Goal: Transaction & Acquisition: Book appointment/travel/reservation

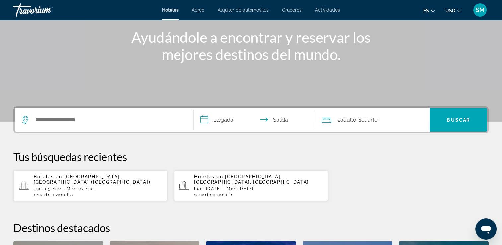
scroll to position [69, 0]
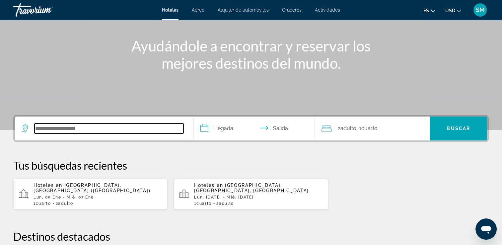
click at [91, 128] on input "Buscar destino de hotel" at bounding box center [109, 129] width 149 height 10
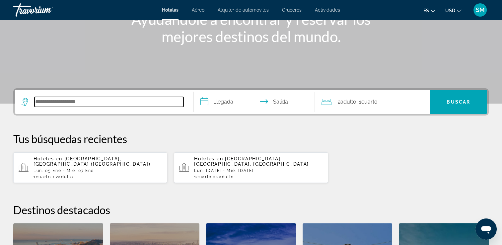
scroll to position [162, 0]
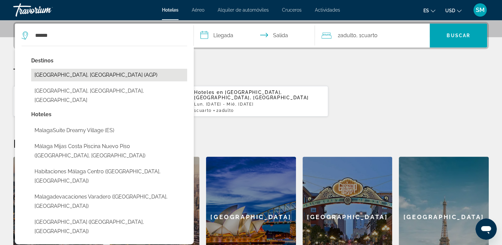
click at [92, 75] on button "[GEOGRAPHIC_DATA], [GEOGRAPHIC_DATA] (AGP)" at bounding box center [109, 75] width 156 height 13
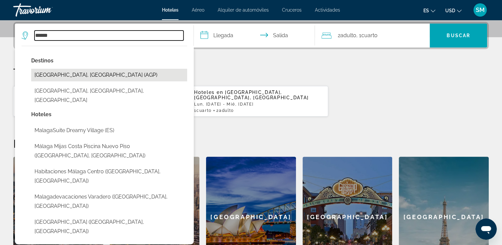
type input "**********"
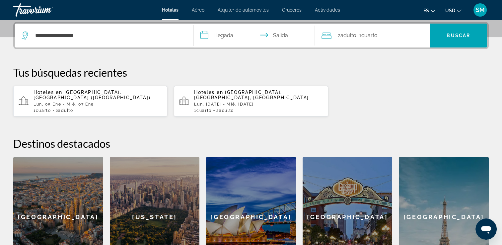
click at [242, 35] on input "**********" at bounding box center [256, 37] width 124 height 26
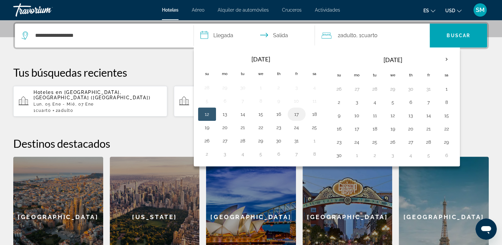
click at [296, 110] on button "17" at bounding box center [296, 114] width 11 height 9
click at [206, 125] on button "19" at bounding box center [207, 127] width 11 height 9
type input "**********"
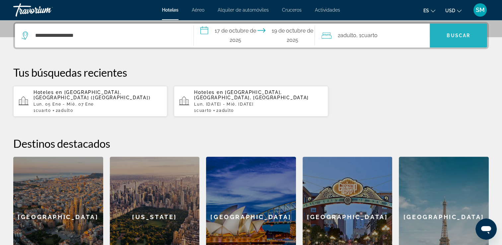
click at [465, 37] on span "Buscar" at bounding box center [459, 35] width 24 height 5
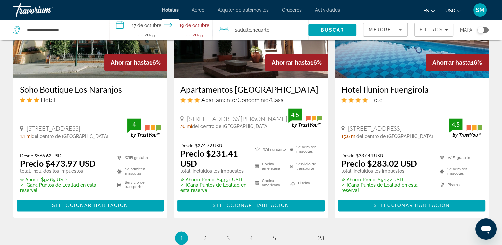
scroll to position [882, 0]
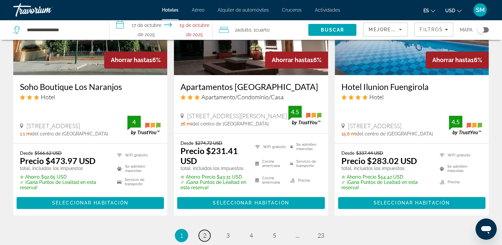
click at [206, 232] on span "2" at bounding box center [204, 235] width 3 height 7
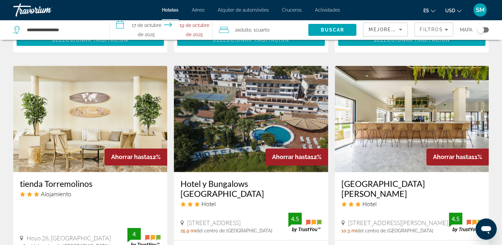
scroll to position [802, 0]
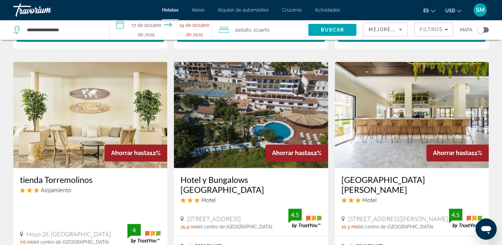
click at [260, 98] on img "Contenido principal" at bounding box center [251, 115] width 154 height 106
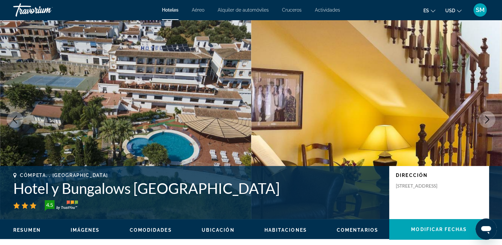
click at [489, 108] on img "Contenido principal" at bounding box center [376, 119] width 251 height 199
click at [486, 122] on icon "Siguiente imagen" at bounding box center [487, 120] width 8 height 8
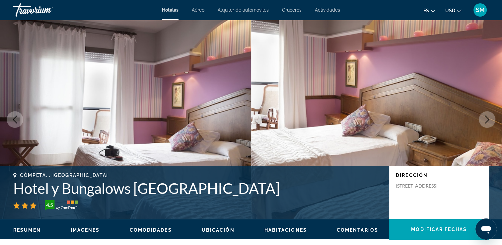
click at [486, 122] on icon "Siguiente imagen" at bounding box center [487, 120] width 8 height 8
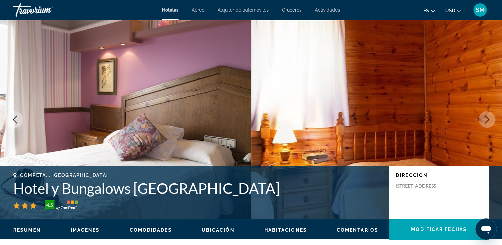
click at [486, 122] on icon "Siguiente imagen" at bounding box center [487, 120] width 8 height 8
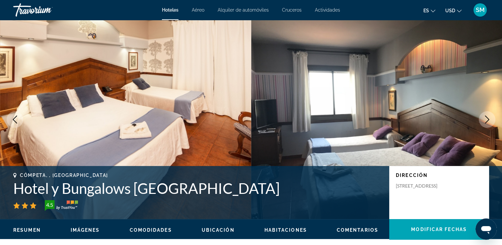
click at [486, 122] on icon "Siguiente imagen" at bounding box center [487, 120] width 8 height 8
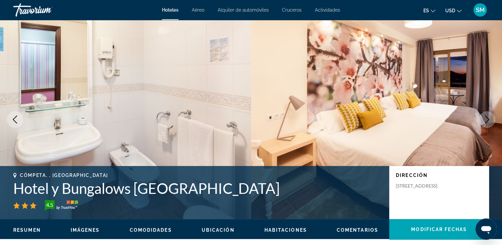
click at [486, 122] on icon "Siguiente imagen" at bounding box center [487, 120] width 8 height 8
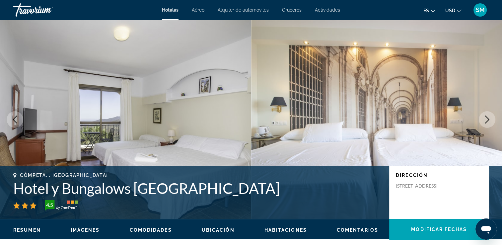
click at [486, 122] on icon "Siguiente imagen" at bounding box center [487, 120] width 8 height 8
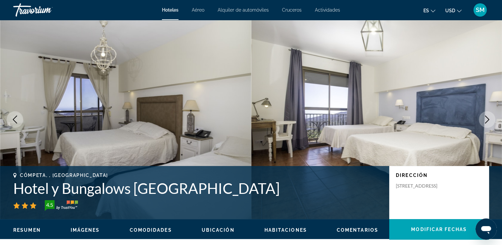
click at [486, 122] on icon "Siguiente imagen" at bounding box center [487, 120] width 8 height 8
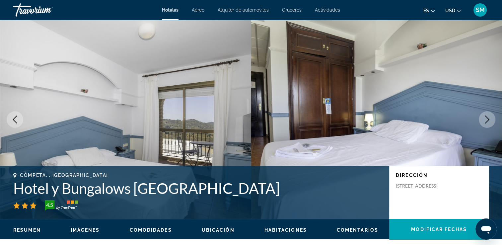
click at [486, 122] on icon "Siguiente imagen" at bounding box center [487, 120] width 8 height 8
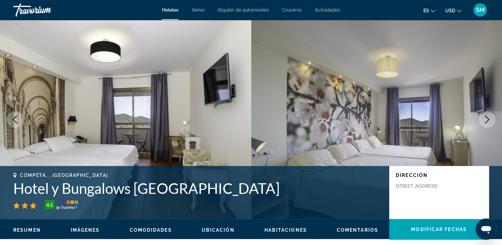
click at [489, 118] on icon "Siguiente imagen" at bounding box center [487, 120] width 8 height 8
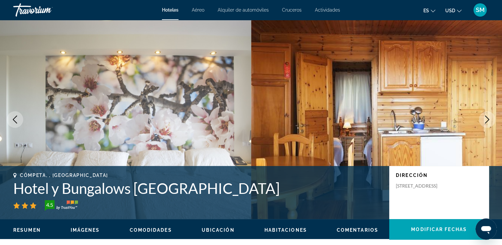
click at [489, 118] on icon "Siguiente imagen" at bounding box center [487, 120] width 8 height 8
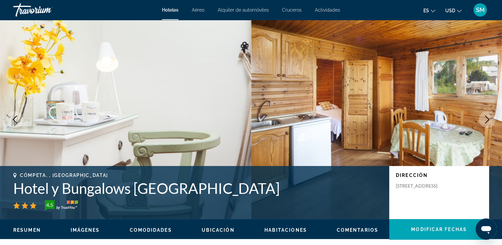
click at [489, 118] on icon "Siguiente imagen" at bounding box center [487, 120] width 8 height 8
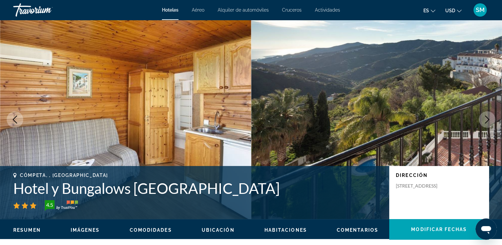
click at [299, 115] on img "Contenido principal" at bounding box center [376, 119] width 251 height 199
click at [170, 11] on span "Hoteles" at bounding box center [170, 9] width 17 height 5
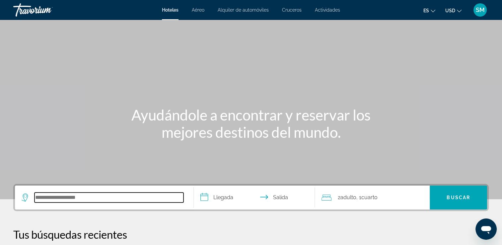
click at [166, 200] on input "Buscar destino de hotel" at bounding box center [109, 198] width 149 height 10
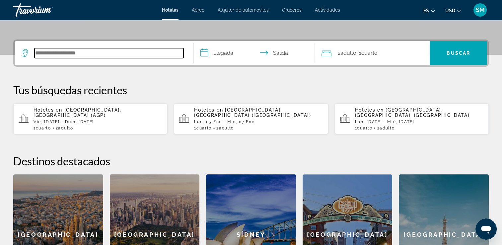
scroll to position [162, 0]
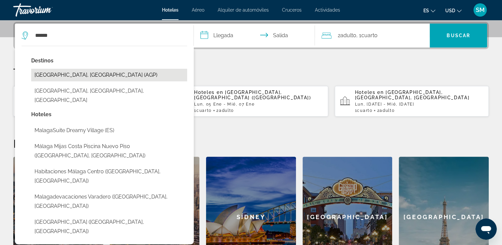
click at [56, 76] on button "[GEOGRAPHIC_DATA], [GEOGRAPHIC_DATA] (AGP)" at bounding box center [109, 75] width 156 height 13
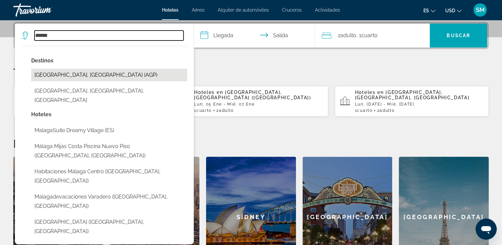
type input "**********"
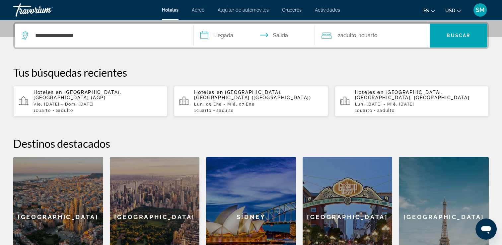
click at [231, 34] on input "**********" at bounding box center [256, 37] width 124 height 26
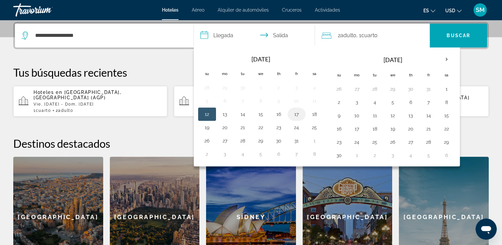
click at [297, 114] on button "17" at bounding box center [296, 114] width 11 height 9
click at [206, 128] on button "19" at bounding box center [207, 127] width 11 height 9
type input "**********"
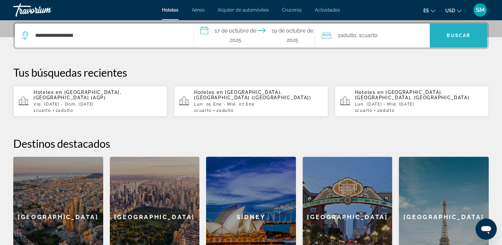
click at [455, 35] on span "Buscar" at bounding box center [459, 35] width 24 height 5
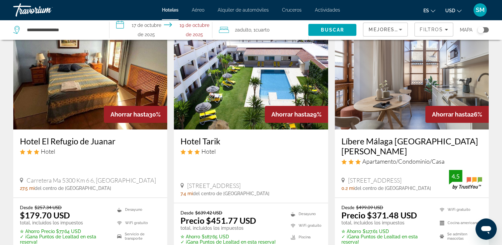
scroll to position [42, 0]
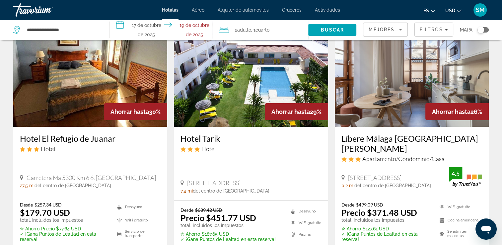
click at [424, 99] on img "Contenido principal" at bounding box center [412, 74] width 154 height 106
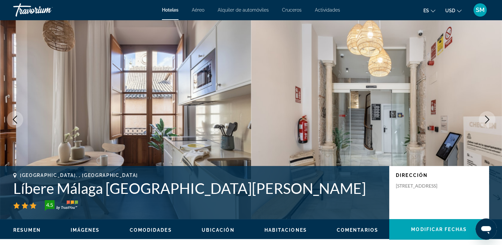
click at [489, 116] on icon "Siguiente imagen" at bounding box center [487, 120] width 8 height 8
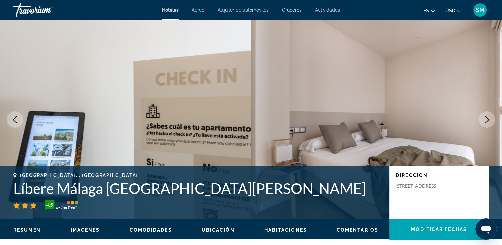
click at [489, 116] on icon "Siguiente imagen" at bounding box center [487, 120] width 8 height 8
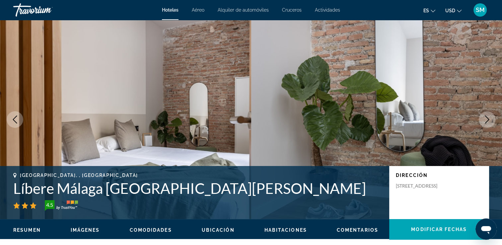
click at [489, 116] on icon "Siguiente imagen" at bounding box center [487, 120] width 8 height 8
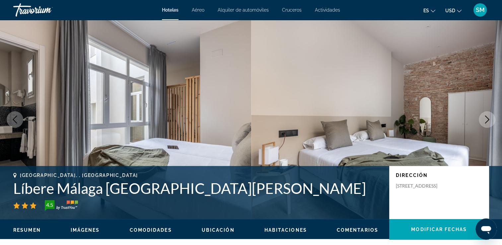
click at [489, 116] on icon "Siguiente imagen" at bounding box center [487, 120] width 8 height 8
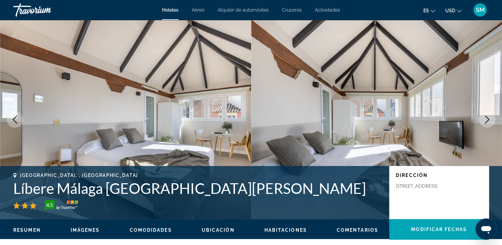
click at [489, 116] on icon "Siguiente imagen" at bounding box center [487, 120] width 8 height 8
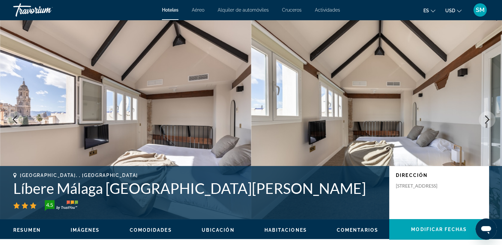
click at [489, 116] on icon "Siguiente imagen" at bounding box center [487, 120] width 8 height 8
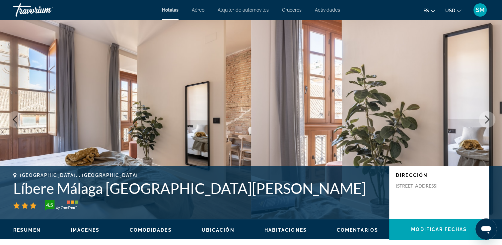
click at [489, 116] on icon "Siguiente imagen" at bounding box center [487, 120] width 8 height 8
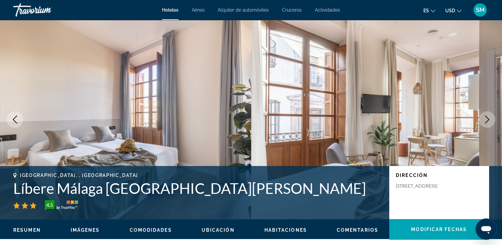
click at [489, 116] on icon "Siguiente imagen" at bounding box center [487, 120] width 8 height 8
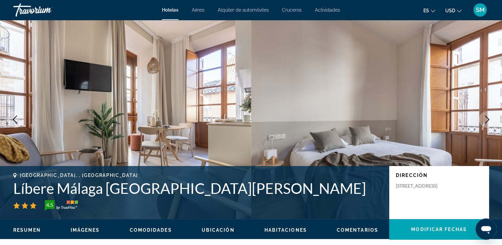
click at [489, 116] on icon "Siguiente imagen" at bounding box center [487, 120] width 8 height 8
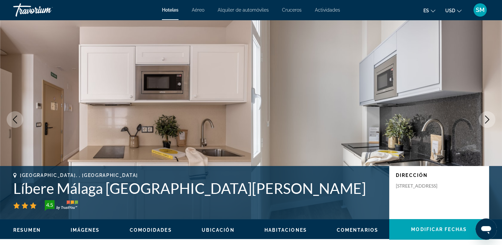
click at [489, 116] on icon "Siguiente imagen" at bounding box center [487, 120] width 8 height 8
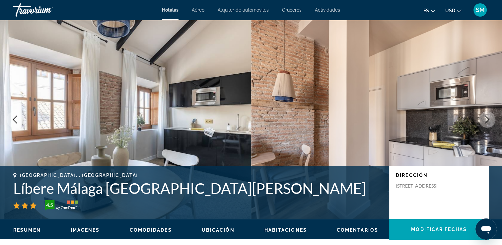
click at [489, 116] on icon "Siguiente imagen" at bounding box center [487, 120] width 8 height 8
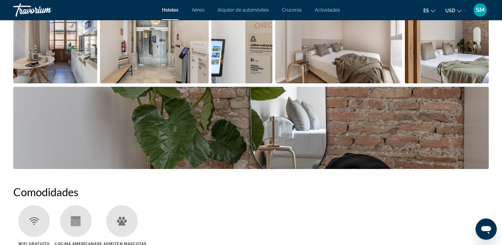
scroll to position [352, 0]
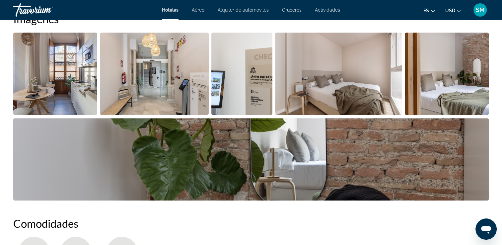
click at [364, 190] on img "Abrir control deslizante de imagen a pantalla completa" at bounding box center [251, 159] width 476 height 82
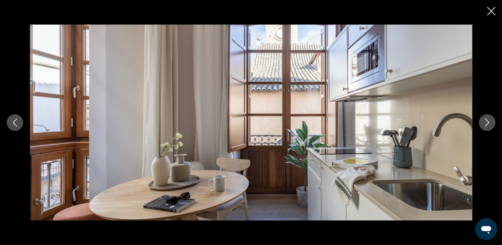
click at [448, 126] on img "Contenido principal" at bounding box center [251, 123] width 443 height 196
click at [494, 11] on icon "Cerrar presentación de diapositivas" at bounding box center [491, 11] width 8 height 8
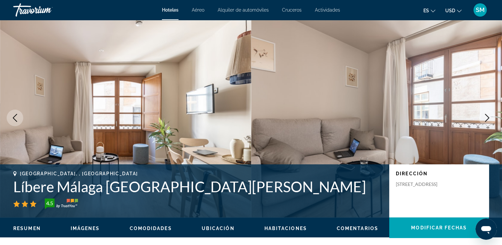
scroll to position [0, 0]
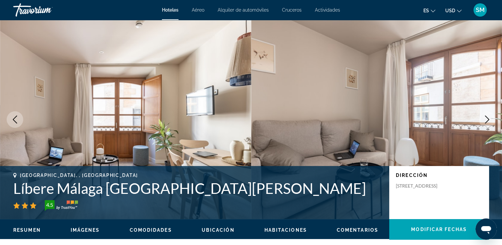
click at [458, 10] on icon "Cambiar moneda" at bounding box center [459, 11] width 5 height 5
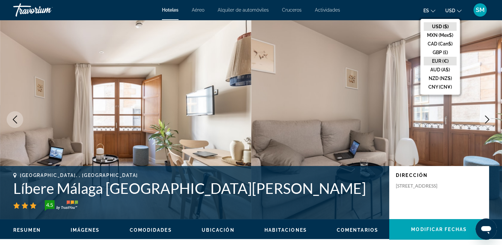
click at [444, 60] on button "EUR (€)" at bounding box center [440, 61] width 33 height 9
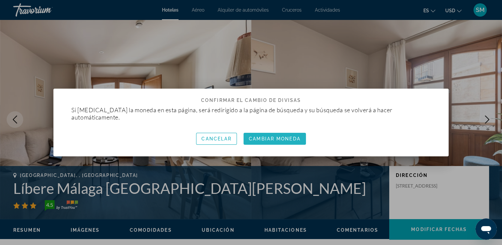
click at [275, 136] on span "Cambiar moneda" at bounding box center [274, 138] width 51 height 5
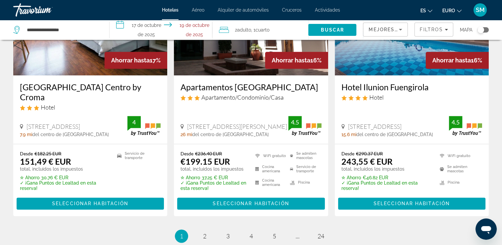
scroll to position [865, 0]
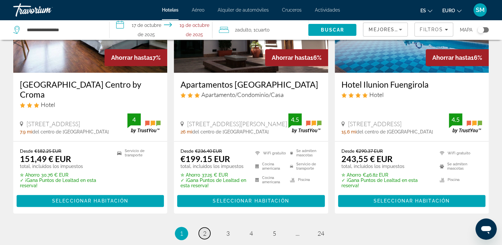
click at [206, 227] on link "página 2" at bounding box center [205, 233] width 12 height 12
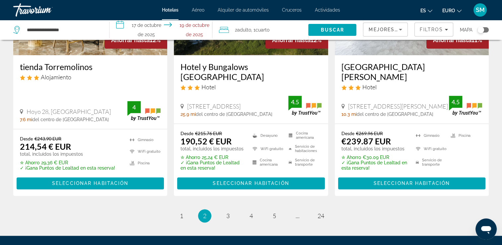
scroll to position [875, 0]
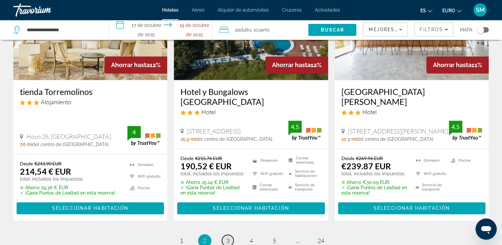
click at [226, 237] on span "3" at bounding box center [227, 240] width 3 height 7
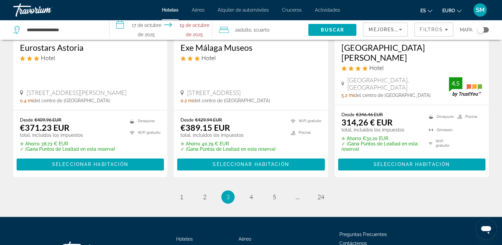
scroll to position [932, 0]
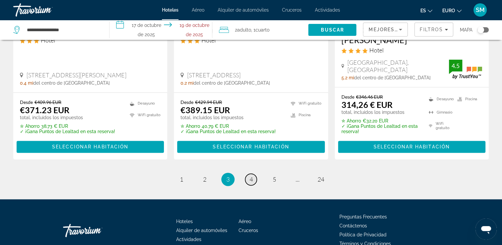
click at [256, 174] on link "página 4" at bounding box center [251, 180] width 12 height 12
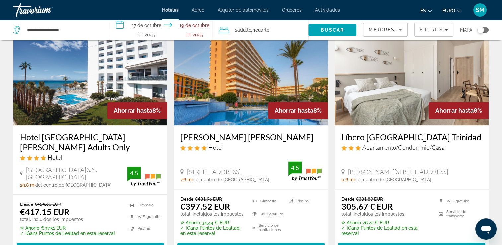
scroll to position [812, 0]
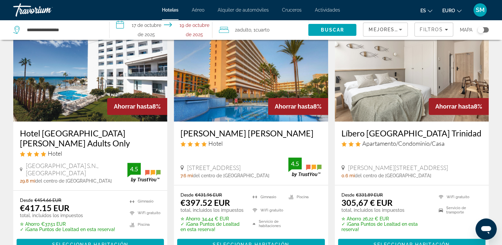
click at [426, 93] on img "Contenido principal" at bounding box center [412, 68] width 154 height 106
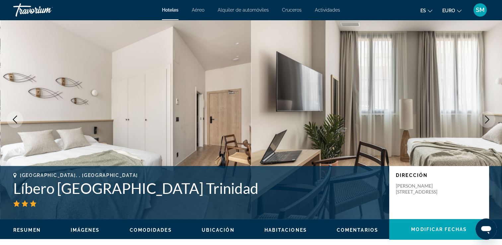
click at [486, 118] on icon "Siguiente imagen" at bounding box center [487, 120] width 8 height 8
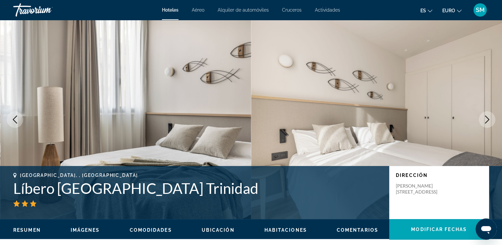
click at [486, 118] on icon "Siguiente imagen" at bounding box center [487, 120] width 8 height 8
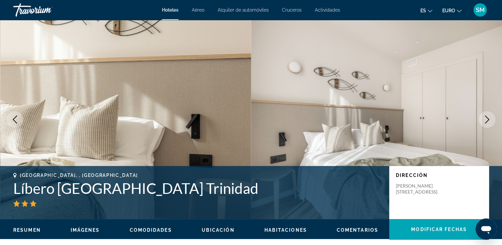
click at [486, 118] on icon "Siguiente imagen" at bounding box center [487, 120] width 8 height 8
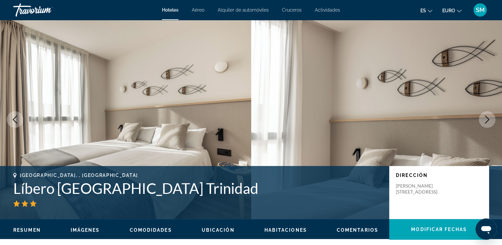
click at [486, 118] on icon "Siguiente imagen" at bounding box center [487, 120] width 8 height 8
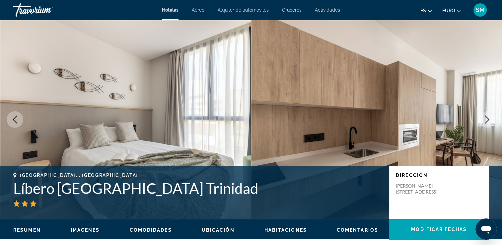
click at [486, 118] on icon "Siguiente imagen" at bounding box center [487, 120] width 8 height 8
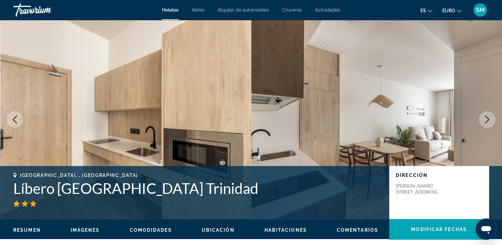
click at [486, 118] on icon "Siguiente imagen" at bounding box center [487, 120] width 8 height 8
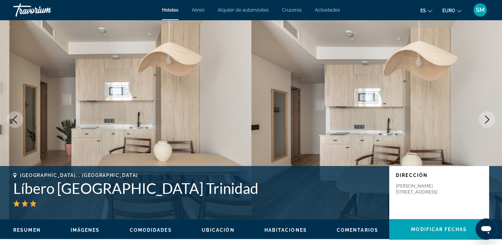
click at [486, 118] on icon "Siguiente imagen" at bounding box center [487, 120] width 8 height 8
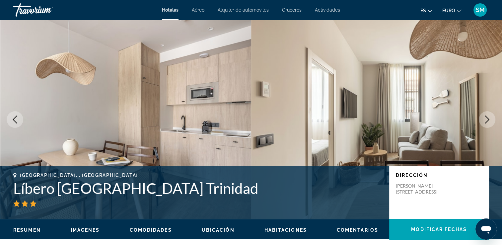
click at [489, 116] on icon "Siguiente imagen" at bounding box center [487, 120] width 8 height 8
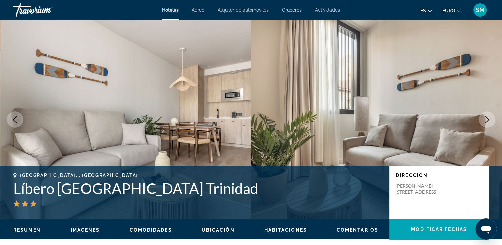
click at [489, 116] on icon "Siguiente imagen" at bounding box center [487, 120] width 8 height 8
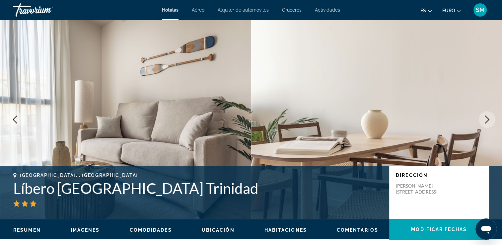
click at [489, 116] on icon "Siguiente imagen" at bounding box center [487, 120] width 8 height 8
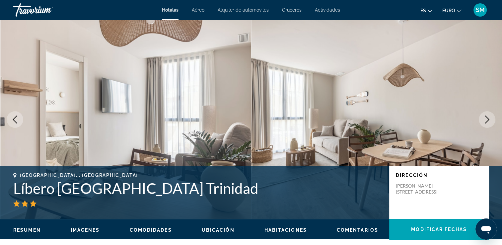
click at [489, 116] on icon "Siguiente imagen" at bounding box center [487, 120] width 8 height 8
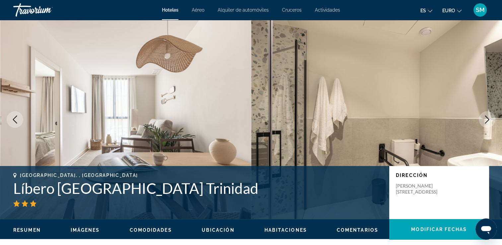
click at [486, 122] on icon "Siguiente imagen" at bounding box center [487, 120] width 4 height 8
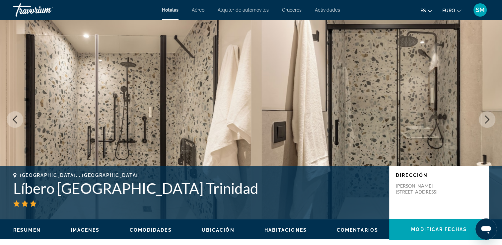
click at [486, 122] on icon "Siguiente imagen" at bounding box center [487, 120] width 4 height 8
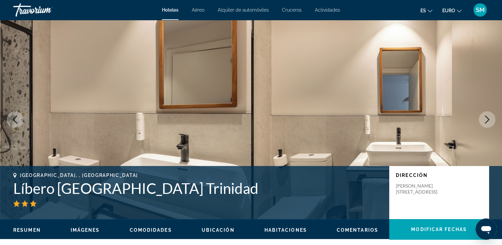
click at [486, 122] on icon "Siguiente imagen" at bounding box center [487, 120] width 4 height 8
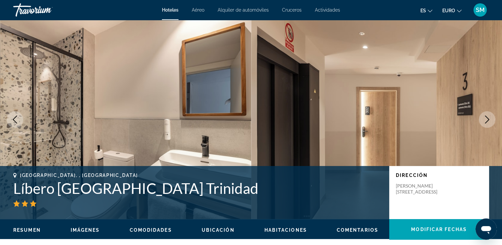
click at [486, 122] on icon "Siguiente imagen" at bounding box center [487, 120] width 4 height 8
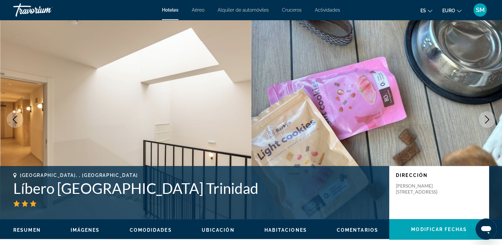
click at [486, 122] on icon "Siguiente imagen" at bounding box center [487, 120] width 4 height 8
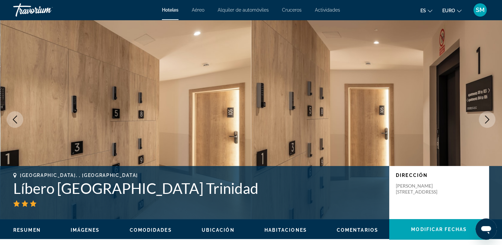
click at [486, 122] on icon "Siguiente imagen" at bounding box center [487, 120] width 4 height 8
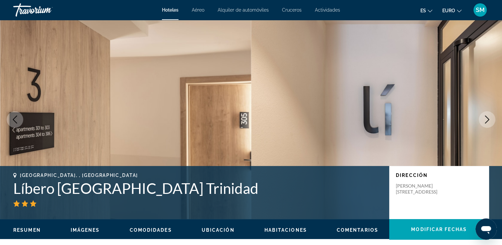
click at [486, 122] on icon "Siguiente imagen" at bounding box center [487, 120] width 4 height 8
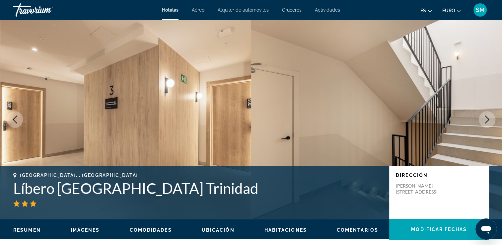
click at [486, 122] on icon "Siguiente imagen" at bounding box center [487, 120] width 4 height 8
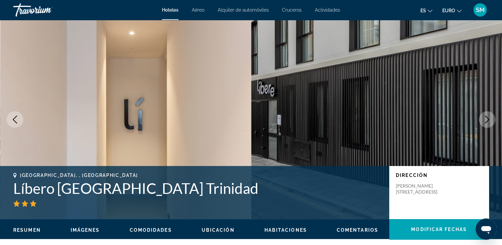
click at [486, 122] on icon "Siguiente imagen" at bounding box center [487, 120] width 4 height 8
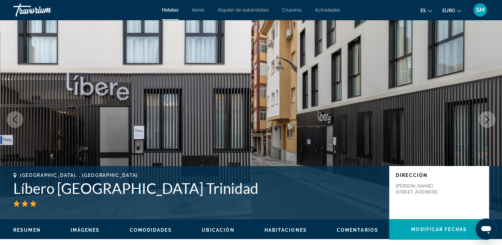
click at [488, 119] on icon "Siguiente imagen" at bounding box center [487, 120] width 4 height 8
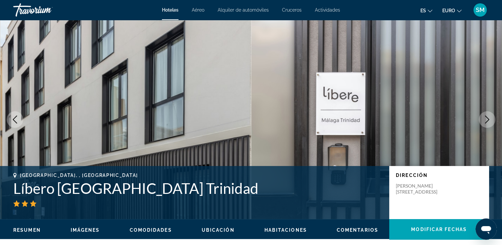
click at [488, 119] on icon "Siguiente imagen" at bounding box center [487, 120] width 4 height 8
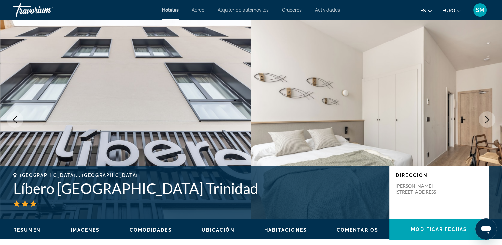
click at [488, 119] on icon "Siguiente imagen" at bounding box center [487, 120] width 4 height 8
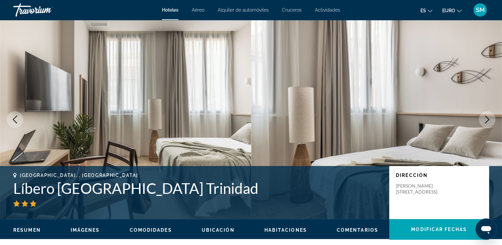
drag, startPoint x: 460, startPoint y: 209, endPoint x: 508, endPoint y: 132, distance: 90.9
click at [502, 132] on html "Saltar al contenido principal Hoteles Aéreo Alquiler de automóviles Cruceros Ac…" at bounding box center [251, 122] width 502 height 245
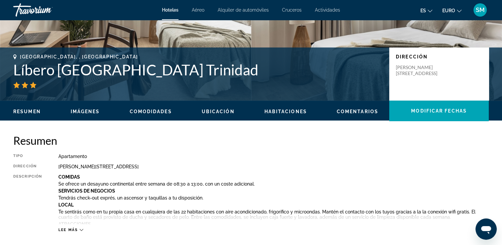
scroll to position [124, 0]
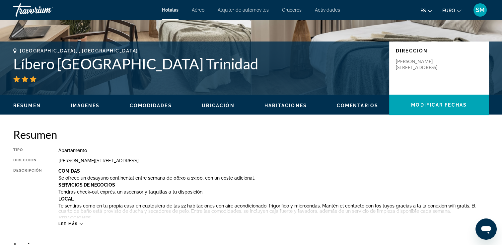
click at [374, 179] on p "Se ofrece un desayuno continental entre semana de 08:30 a 13:00, con un coste a…" at bounding box center [273, 177] width 431 height 5
click at [406, 169] on p "Comidas" at bounding box center [273, 170] width 431 height 5
click at [349, 91] on div "[GEOGRAPHIC_DATA], , [GEOGRAPHIC_DATA] Líbero [GEOGRAPHIC_DATA] [GEOGRAPHIC_DAT…" at bounding box center [251, 67] width 502 height 53
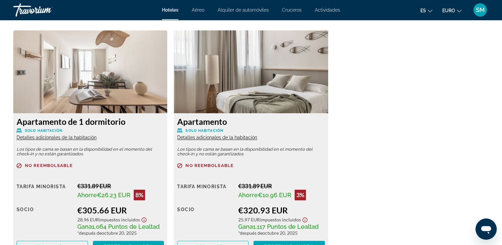
scroll to position [907, 0]
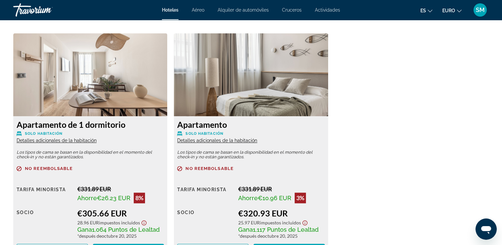
click at [111, 83] on img "Contenido principal" at bounding box center [90, 74] width 154 height 83
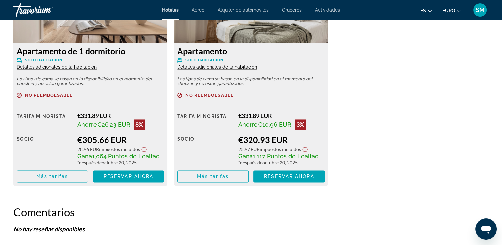
scroll to position [983, 0]
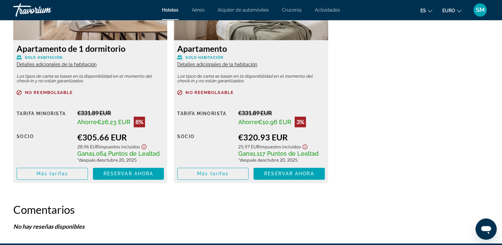
click at [77, 169] on span "Contenido principal" at bounding box center [52, 174] width 71 height 16
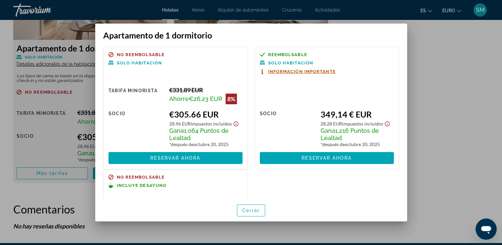
click at [358, 11] on div at bounding box center [251, 122] width 502 height 245
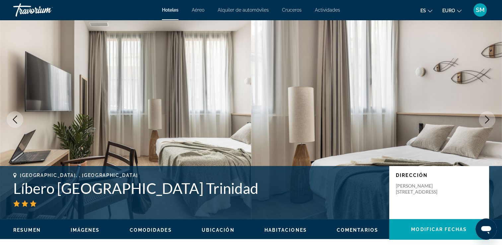
click at [312, 48] on img "Contenido principal" at bounding box center [376, 119] width 251 height 199
click at [378, 62] on img "Contenido principal" at bounding box center [376, 119] width 251 height 199
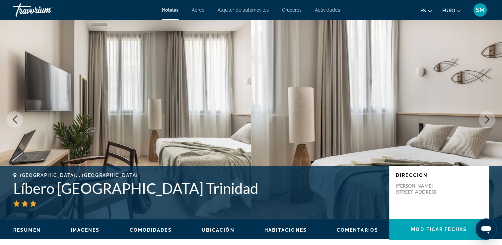
click at [378, 62] on img "Contenido principal" at bounding box center [376, 119] width 251 height 199
click at [42, 178] on div "[GEOGRAPHIC_DATA], , [GEOGRAPHIC_DATA] Líbero [GEOGRAPHIC_DATA] [GEOGRAPHIC_DAT…" at bounding box center [198, 190] width 370 height 34
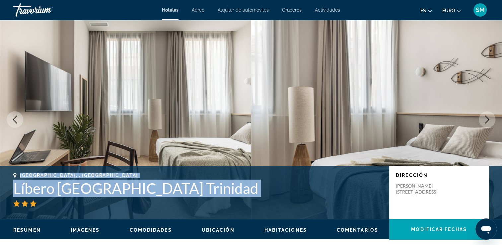
click at [42, 178] on div "[GEOGRAPHIC_DATA], , [GEOGRAPHIC_DATA] Líbero [GEOGRAPHIC_DATA] [GEOGRAPHIC_DAT…" at bounding box center [198, 190] width 370 height 34
click at [174, 11] on span "Hoteles" at bounding box center [170, 9] width 17 height 5
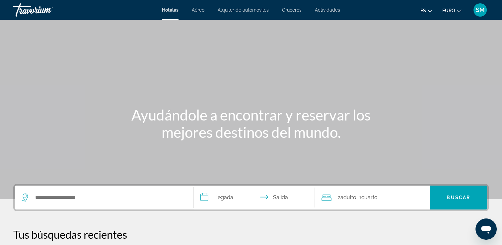
click at [126, 203] on div "Widget de búsqueda" at bounding box center [104, 198] width 165 height 24
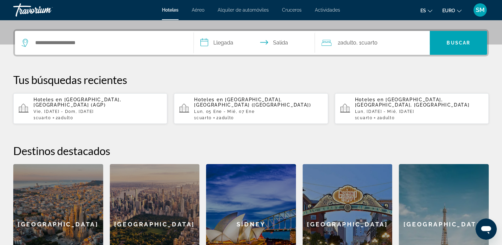
scroll to position [162, 0]
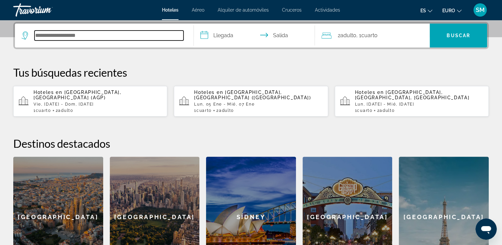
click at [123, 35] on input "Buscar destino de hotel" at bounding box center [109, 36] width 149 height 10
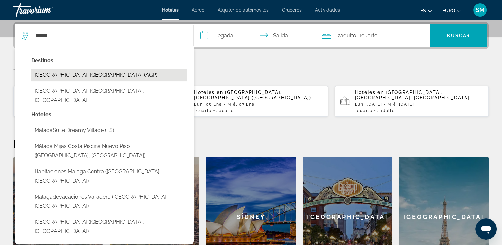
click at [91, 75] on button "[GEOGRAPHIC_DATA], [GEOGRAPHIC_DATA] (AGP)" at bounding box center [109, 75] width 156 height 13
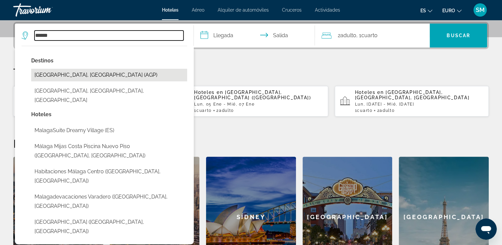
type input "**********"
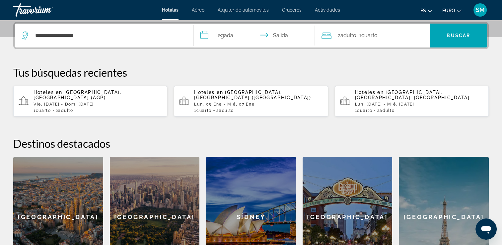
click at [223, 37] on input "**********" at bounding box center [256, 37] width 124 height 26
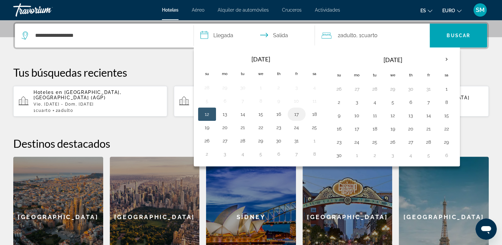
click at [296, 114] on button "17" at bounding box center [296, 114] width 11 height 9
click at [207, 127] on button "19" at bounding box center [207, 127] width 11 height 9
type input "**********"
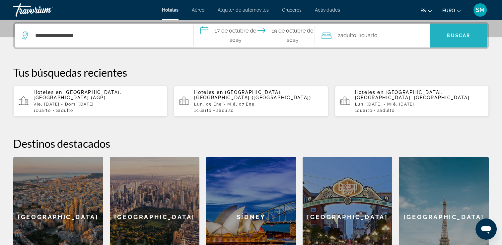
click at [455, 35] on span "Buscar" at bounding box center [459, 35] width 24 height 5
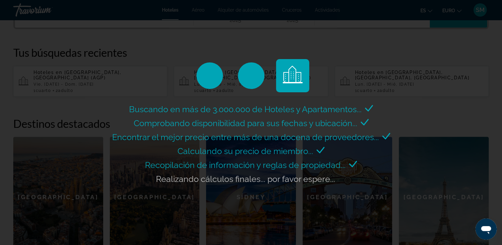
scroll to position [182, 0]
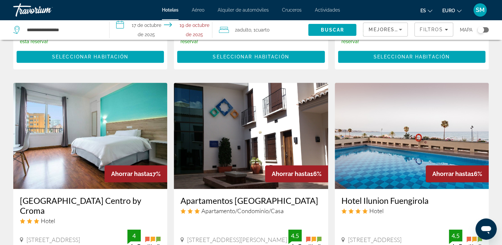
scroll to position [747, 0]
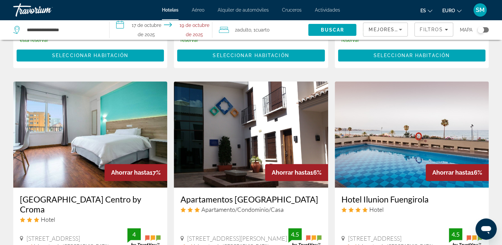
click at [293, 123] on img "Contenido principal" at bounding box center [251, 134] width 154 height 106
